Goal: Information Seeking & Learning: Learn about a topic

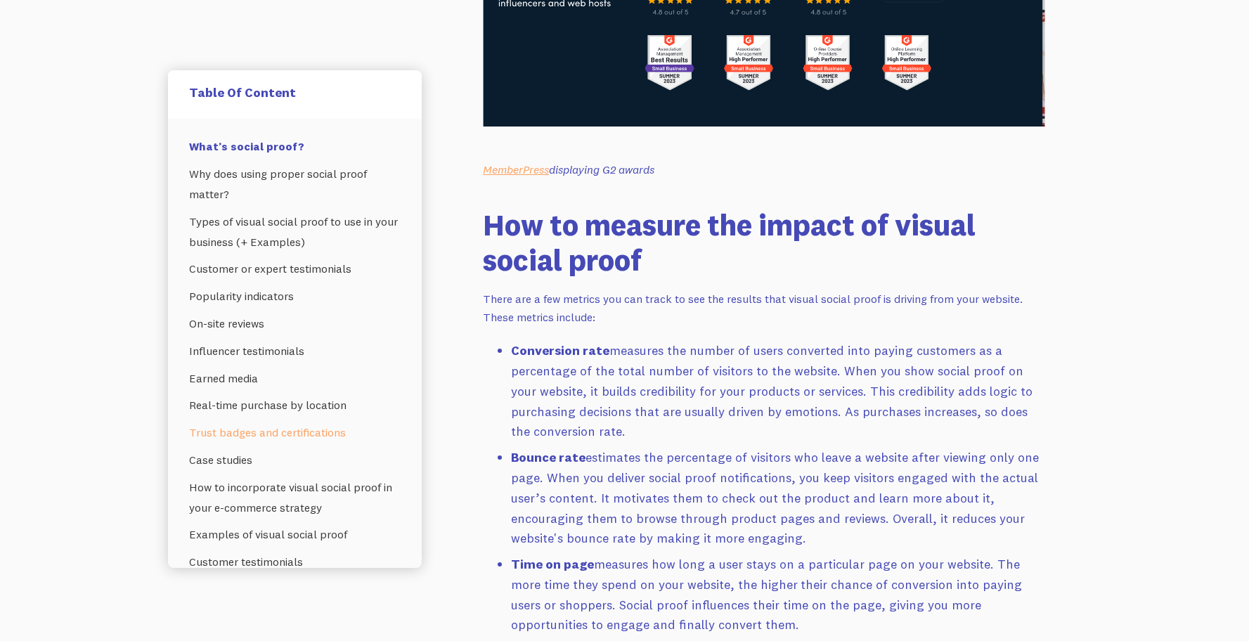
scroll to position [12384, 0]
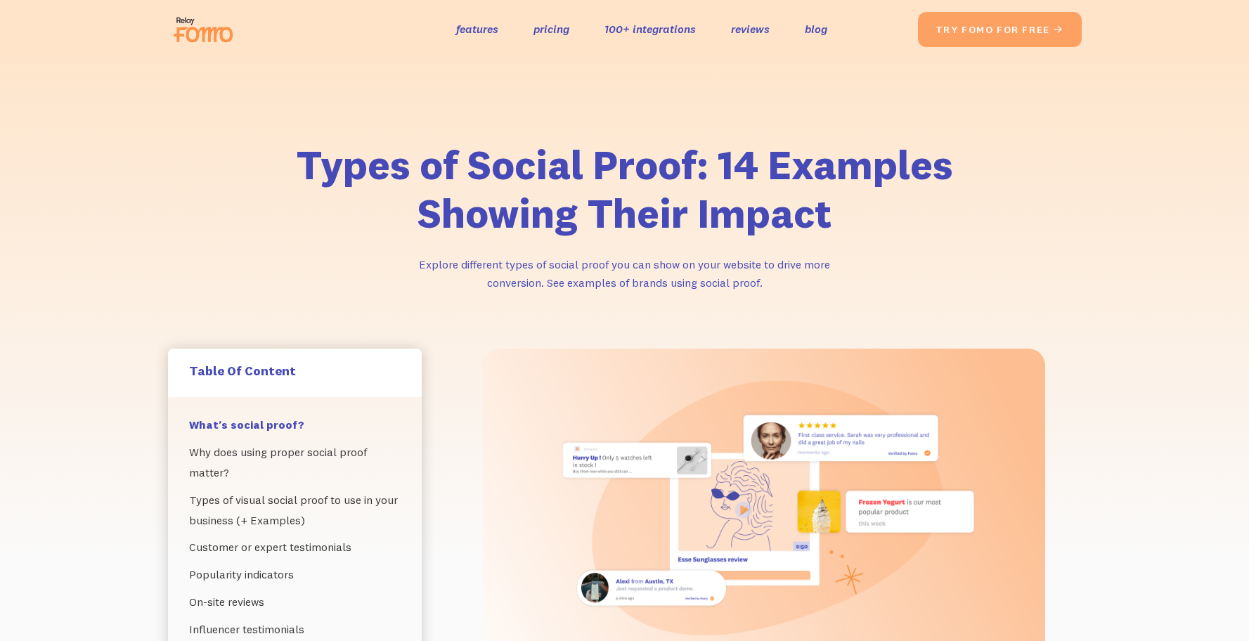
click at [193, 26] on img at bounding box center [207, 29] width 79 height 45
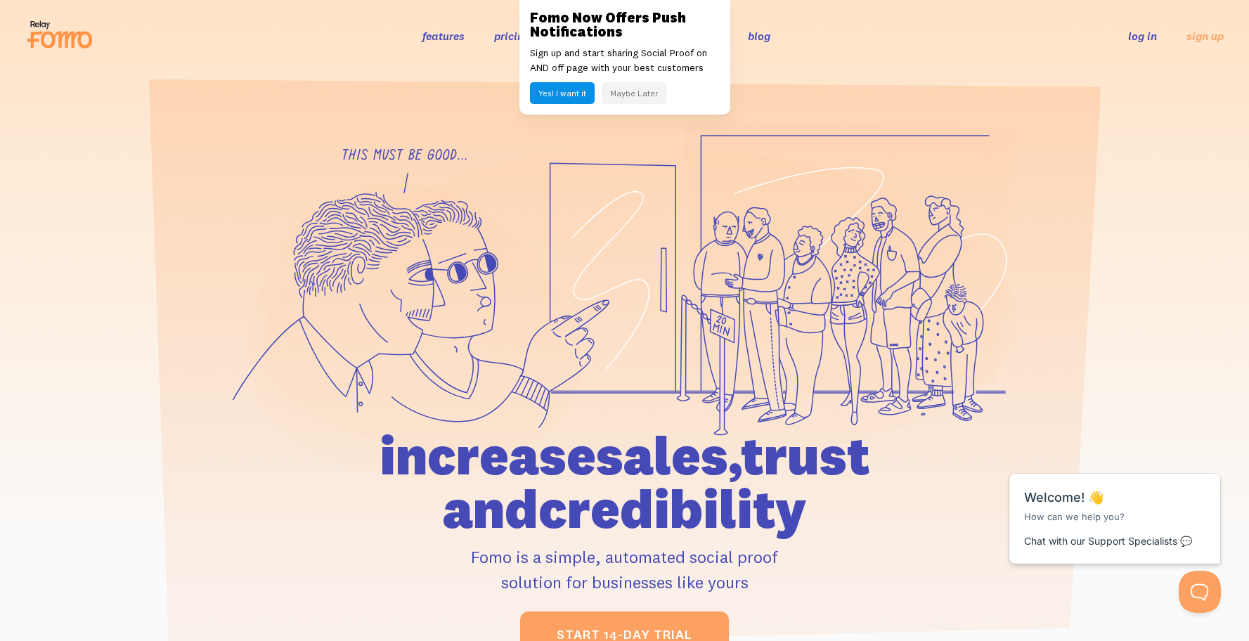
click at [639, 97] on button "Maybe Later" at bounding box center [633, 93] width 65 height 22
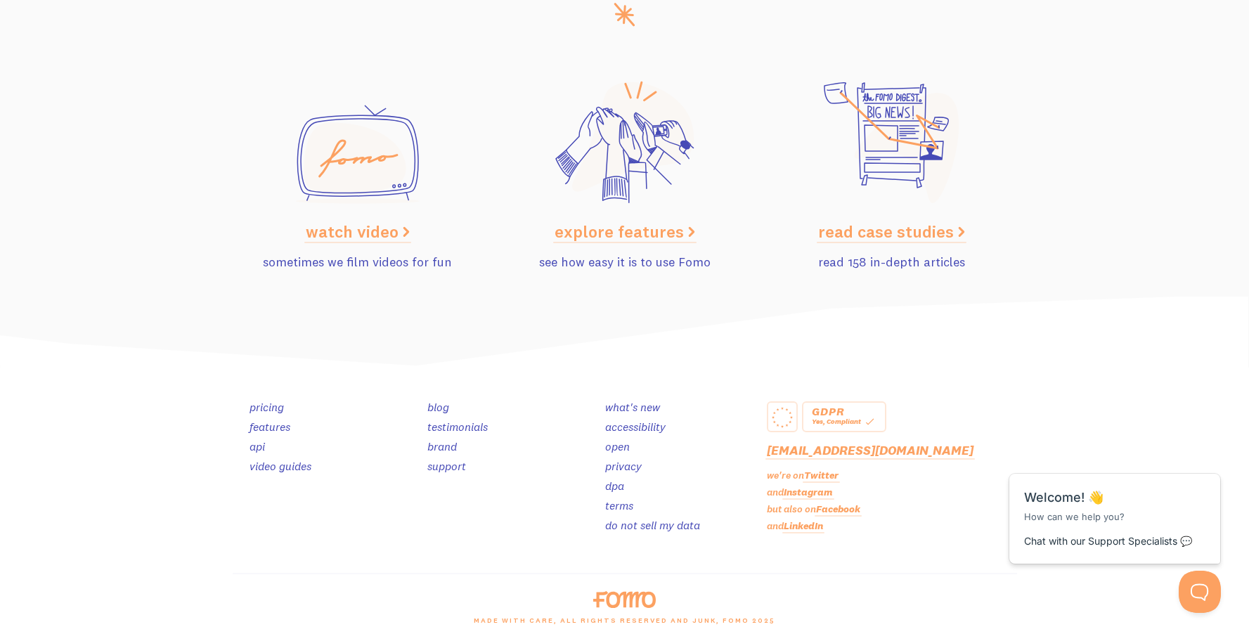
scroll to position [7043, 0]
click at [277, 424] on link "features" at bounding box center [269, 426] width 41 height 14
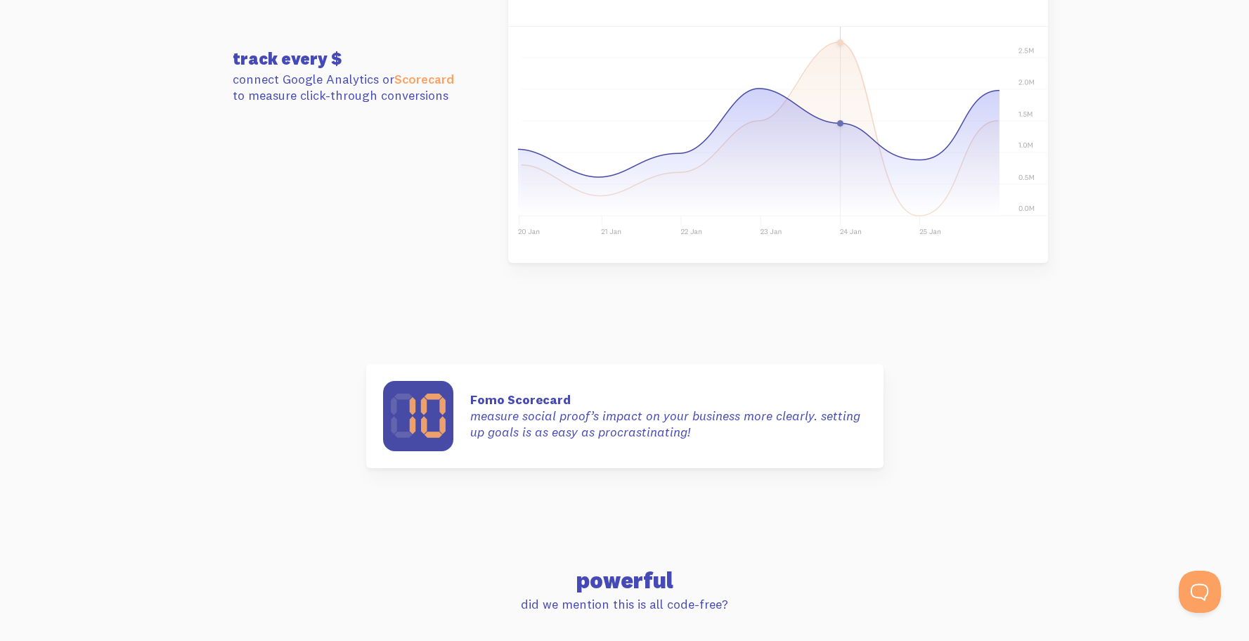
scroll to position [4149, 0]
